Goal: Information Seeking & Learning: Learn about a topic

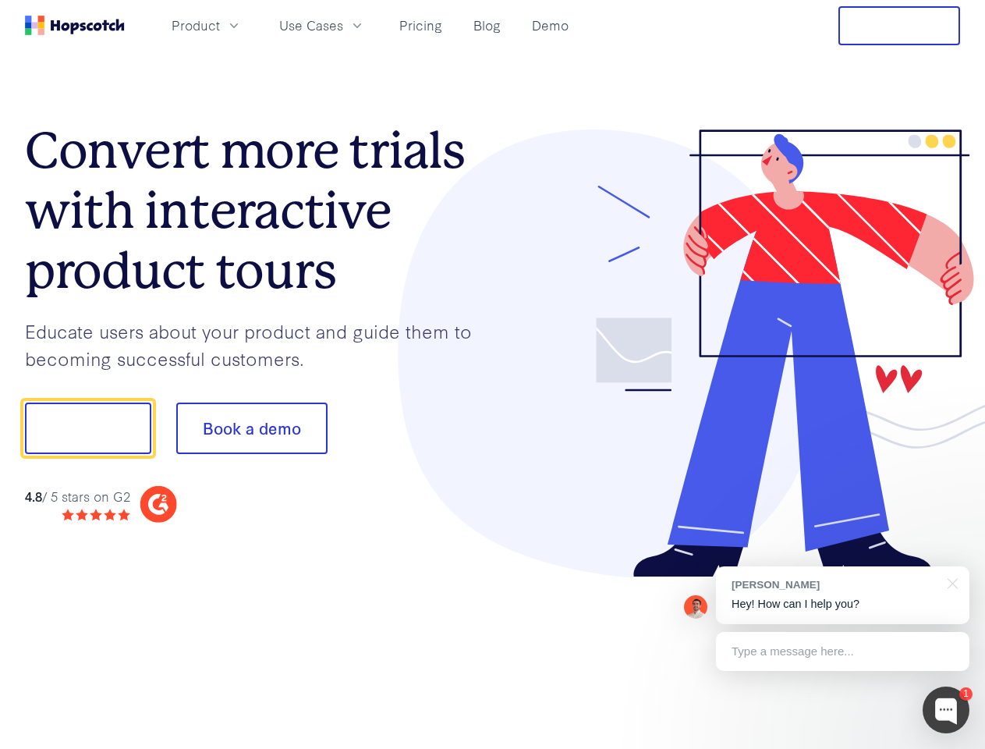
click at [493, 374] on div at bounding box center [727, 354] width 468 height 449
click at [220, 25] on span "Product" at bounding box center [196, 26] width 48 height 20
click at [343, 25] on span "Use Cases" at bounding box center [311, 26] width 64 height 20
click at [900, 26] on button "Free Trial" at bounding box center [900, 25] width 122 height 39
click at [87, 428] on button "Show me!" at bounding box center [88, 428] width 126 height 51
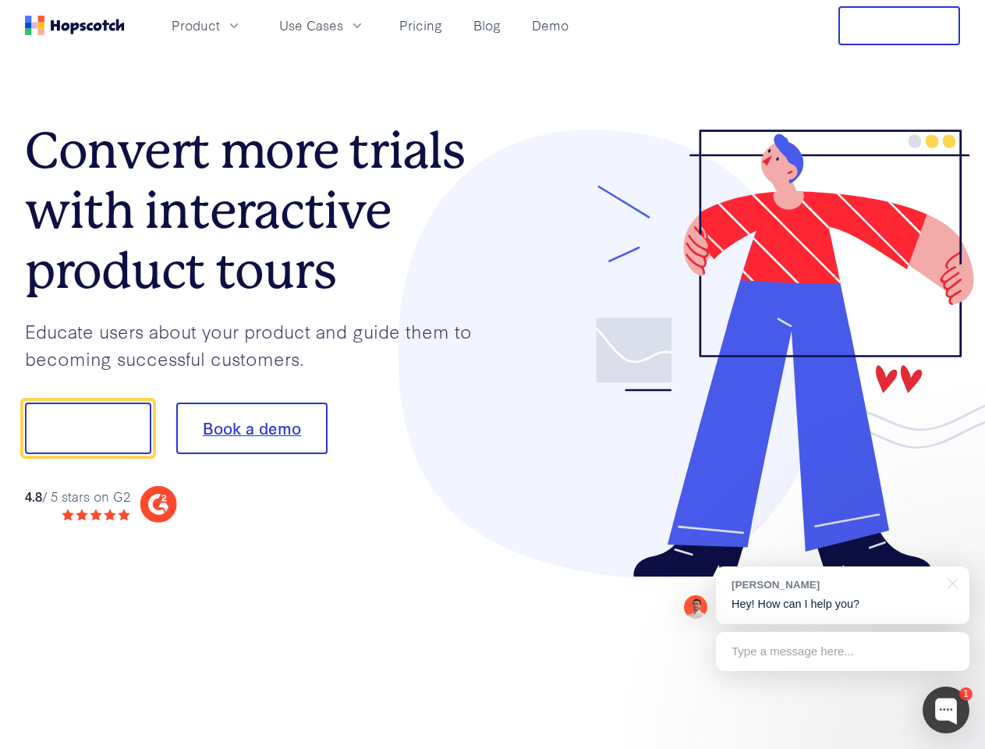
click at [251, 428] on button "Book a demo" at bounding box center [251, 428] width 151 height 51
click at [946, 710] on div at bounding box center [946, 710] width 47 height 47
click at [843, 595] on div "[PERSON_NAME] Hey! How can I help you?" at bounding box center [843, 595] width 254 height 58
click at [950, 748] on div "1 [PERSON_NAME] Hey! How can I help you? Type a message here... Free live chat …" at bounding box center [492, 749] width 985 height 0
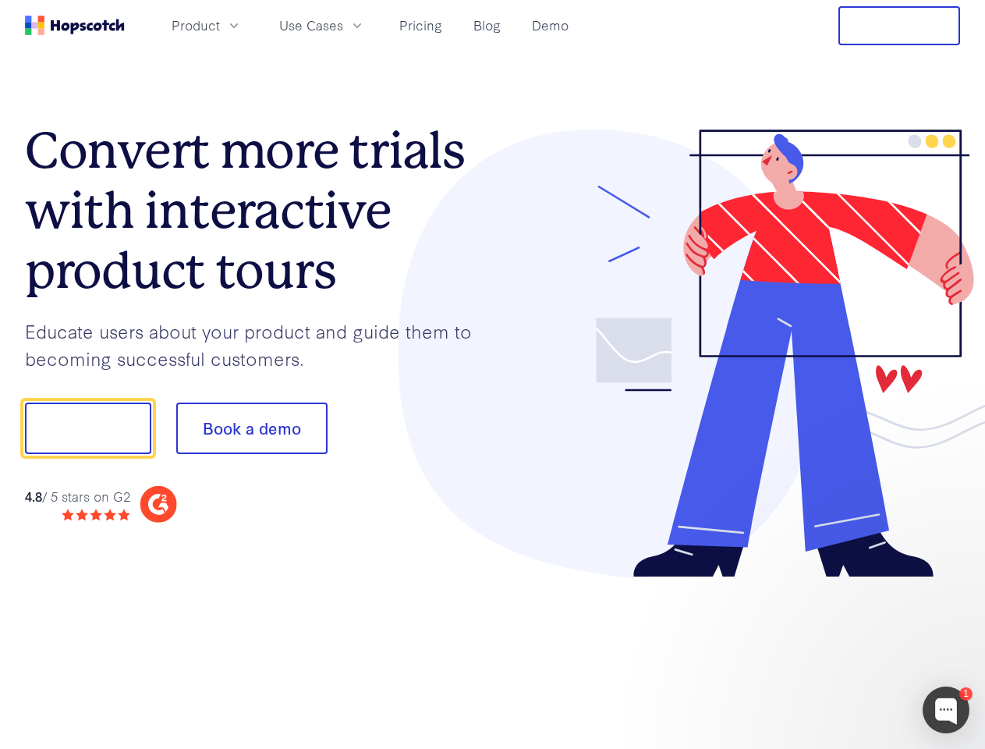
click at [843, 651] on div at bounding box center [823, 530] width 293 height 311
